Goal: Transaction & Acquisition: Register for event/course

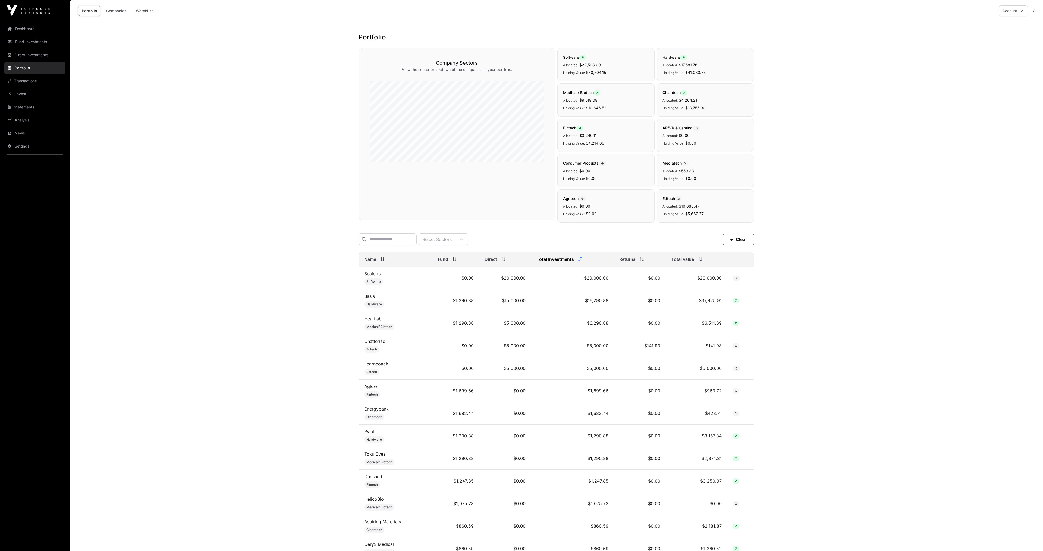
click at [26, 52] on link "Direct Investments" at bounding box center [34, 55] width 61 height 12
click at [29, 91] on link "Invest" at bounding box center [34, 94] width 61 height 12
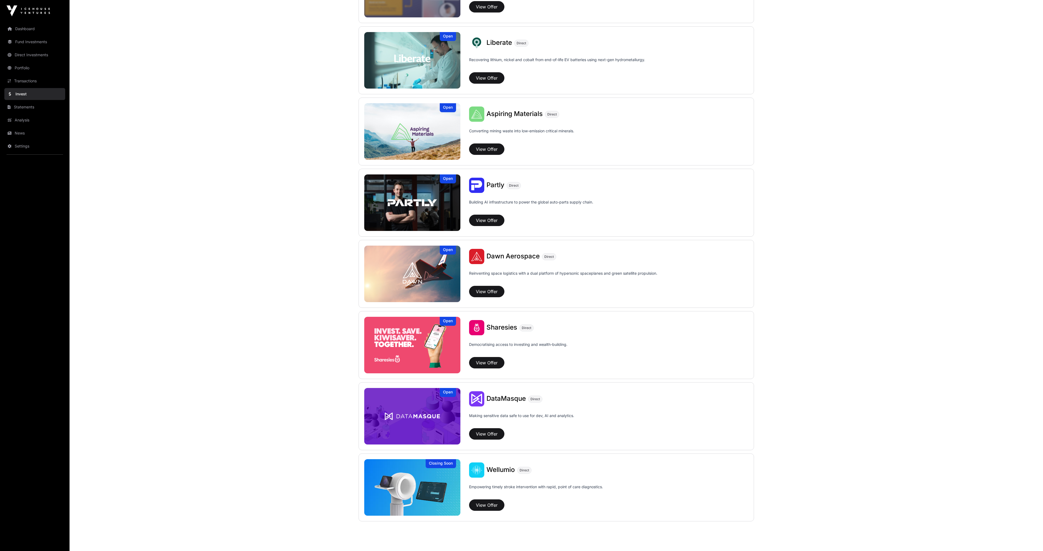
scroll to position [418, 0]
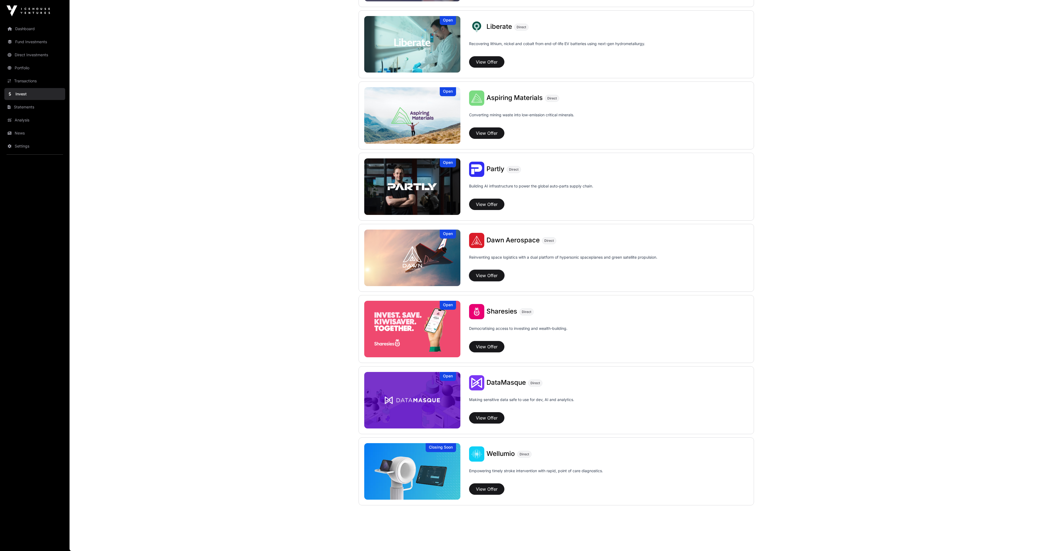
click at [482, 275] on button "View Offer" at bounding box center [486, 275] width 35 height 11
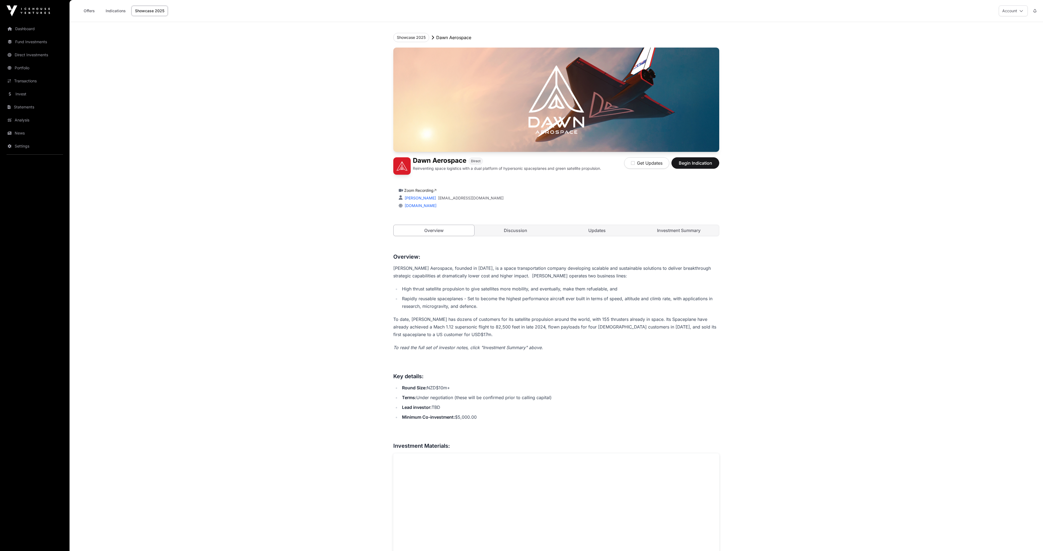
click at [519, 232] on link "Discussion" at bounding box center [515, 230] width 81 height 11
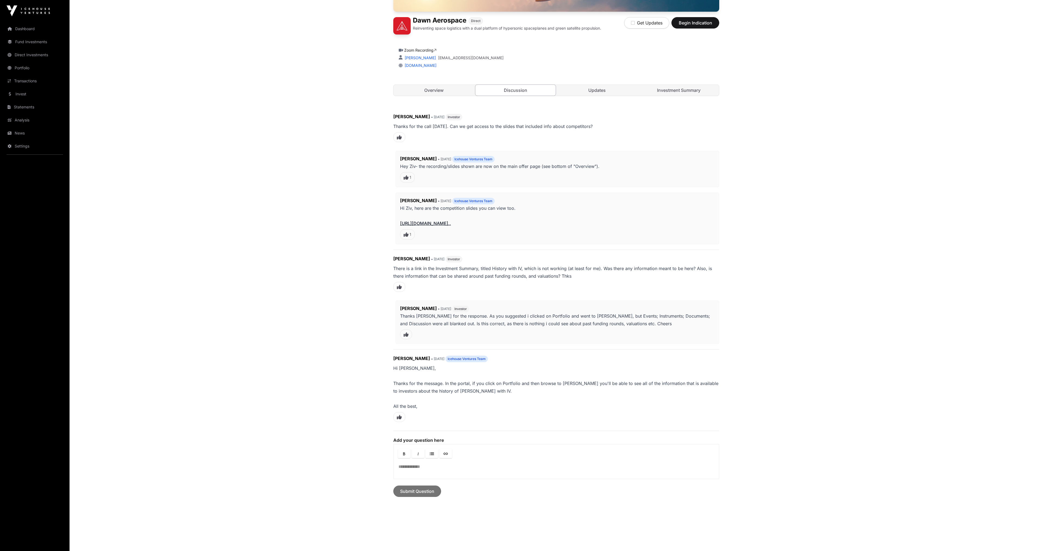
scroll to position [140, 0]
click at [635, 21] on button "Get Updates" at bounding box center [646, 22] width 45 height 11
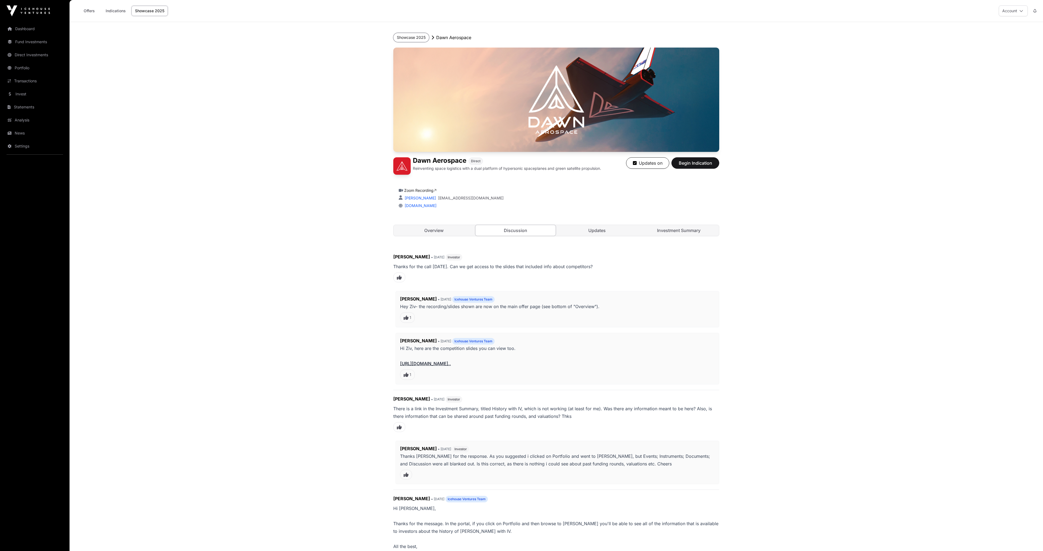
click at [409, 38] on button "Showcase 2025" at bounding box center [411, 37] width 36 height 9
